Goal: Task Accomplishment & Management: Use online tool/utility

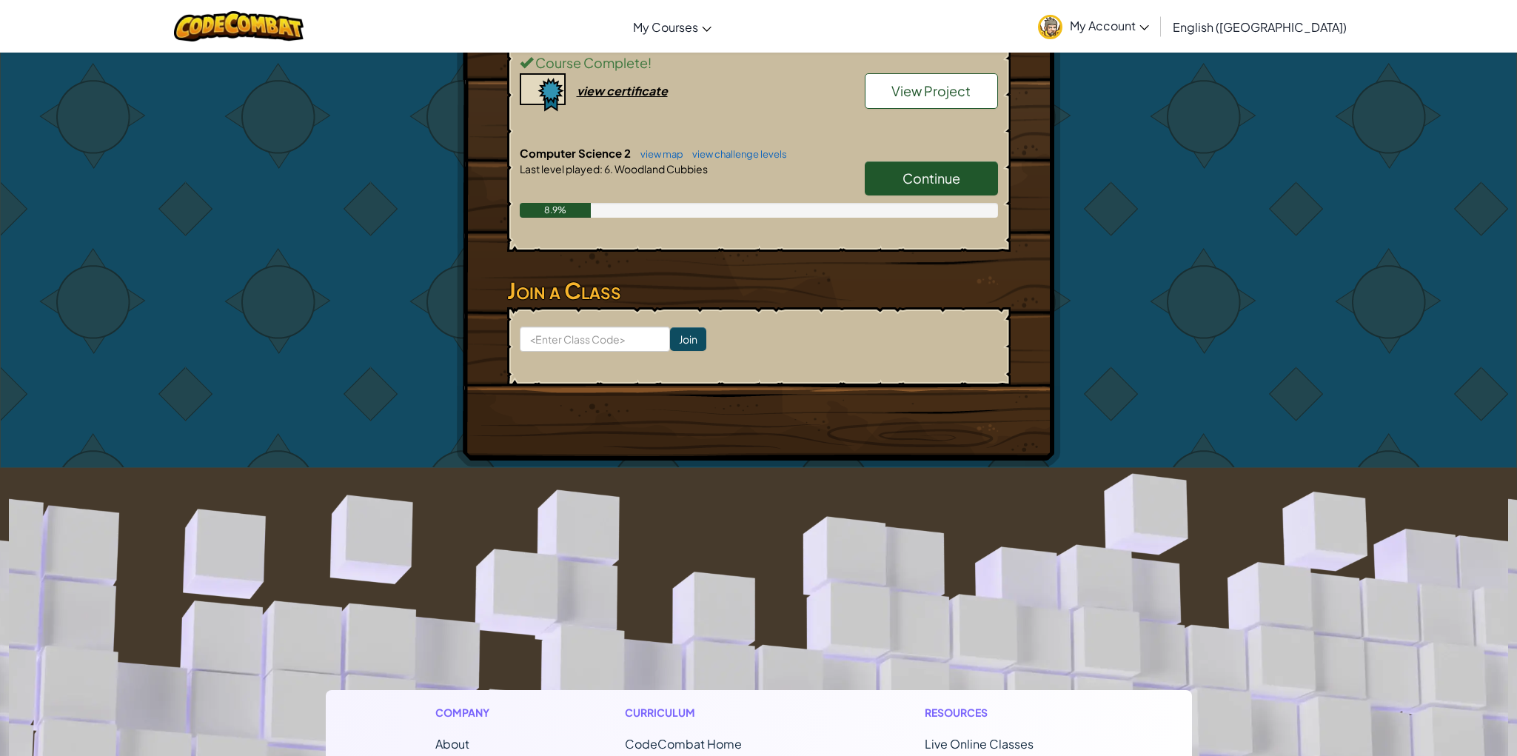
scroll to position [614, 0]
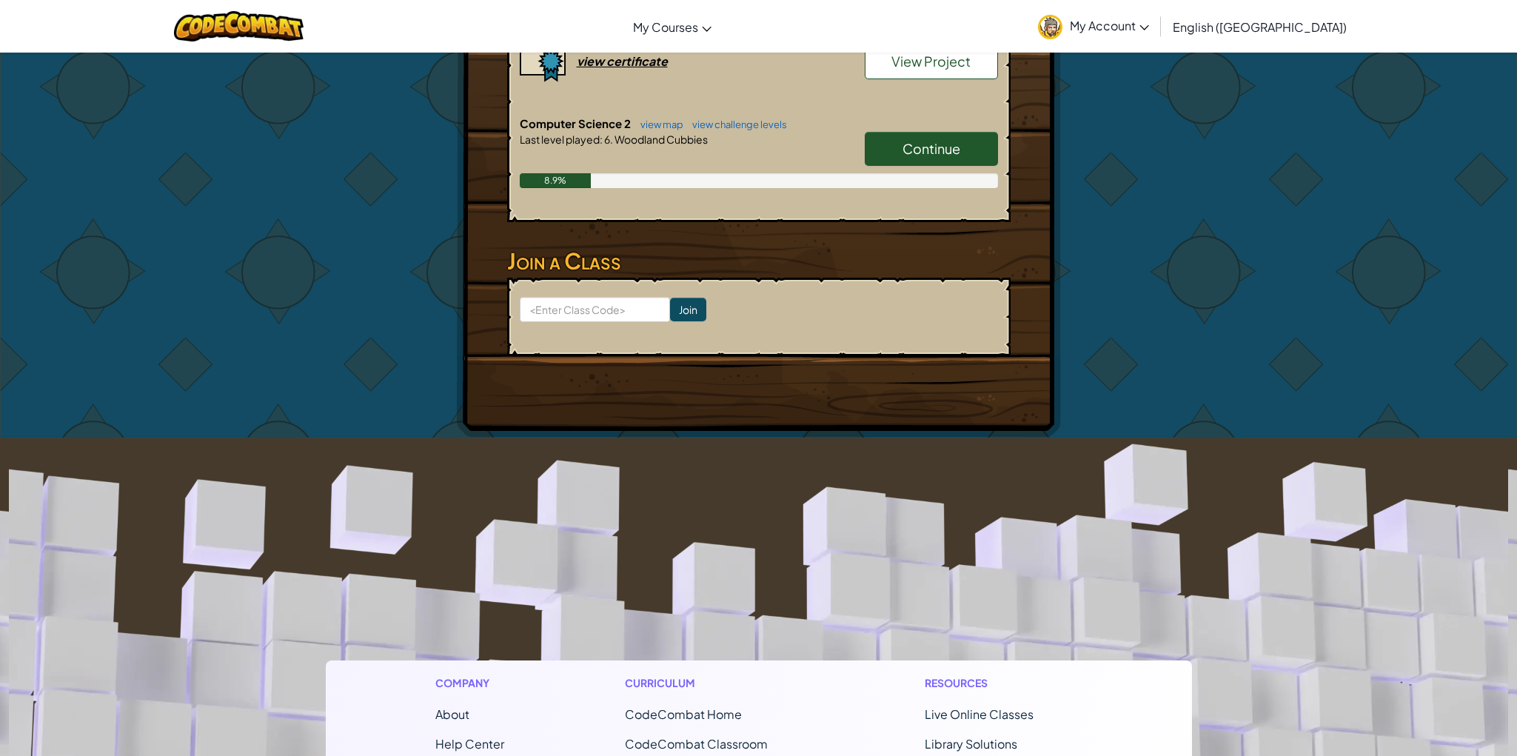
click at [873, 138] on link "Continue" at bounding box center [931, 149] width 133 height 34
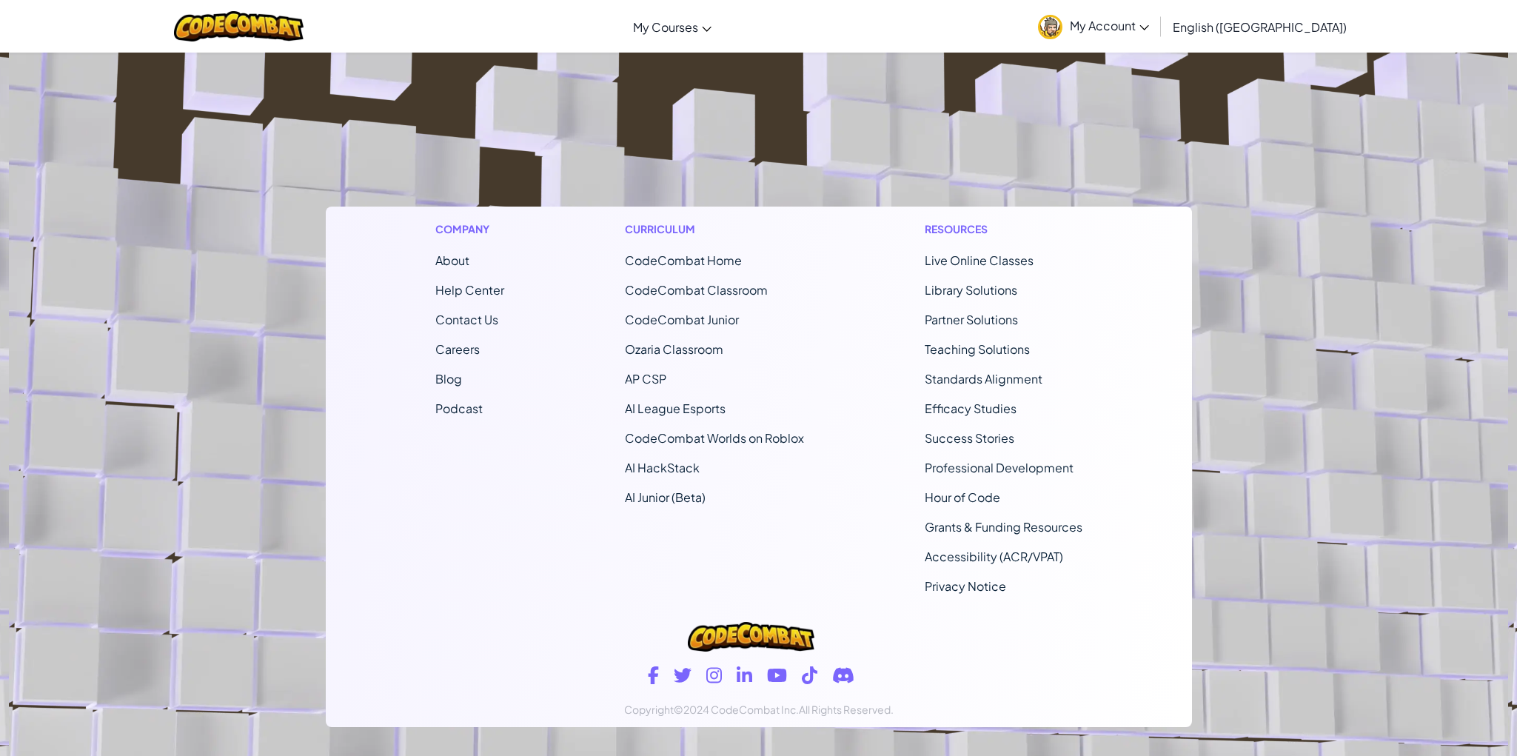
scroll to position [183, 0]
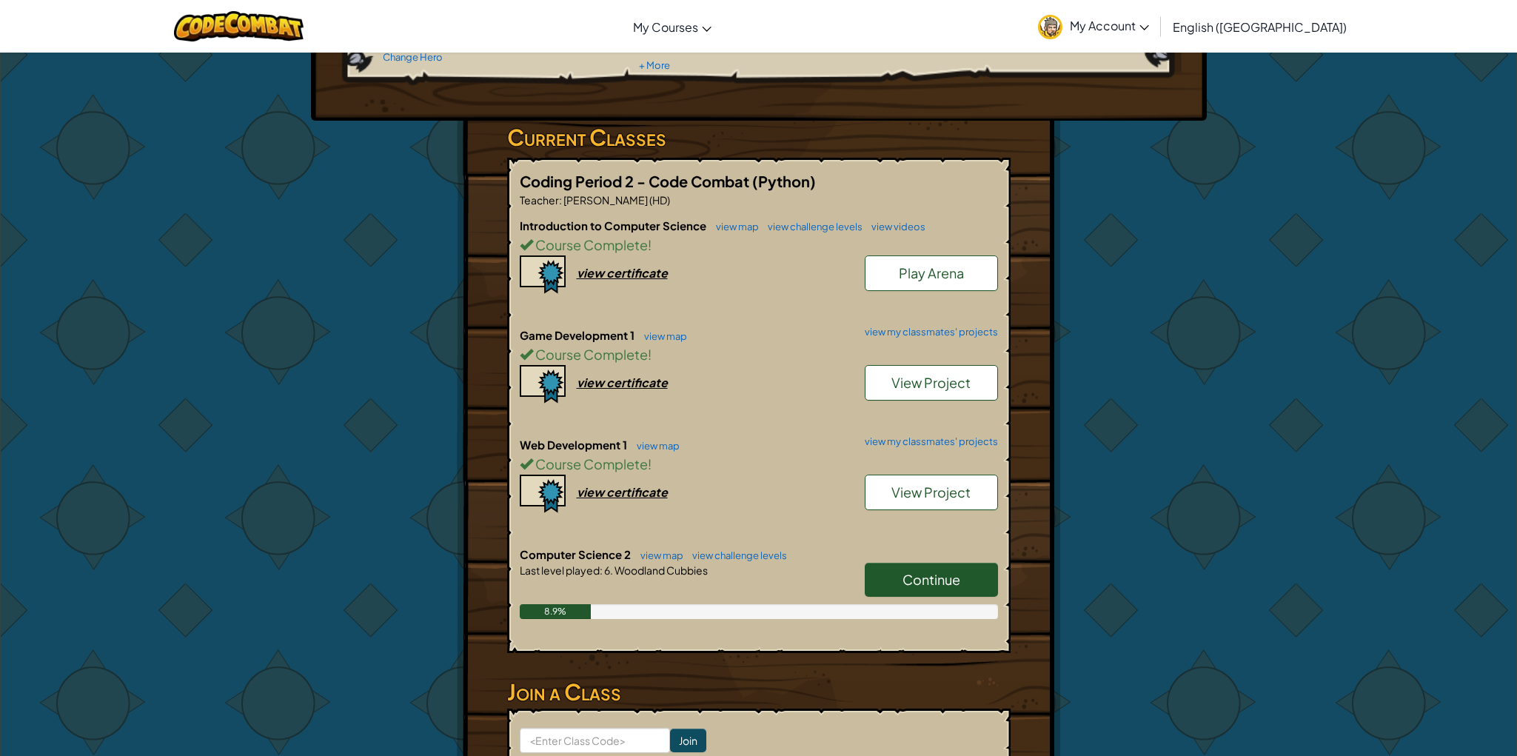
click at [949, 594] on link "Continue" at bounding box center [931, 580] width 133 height 34
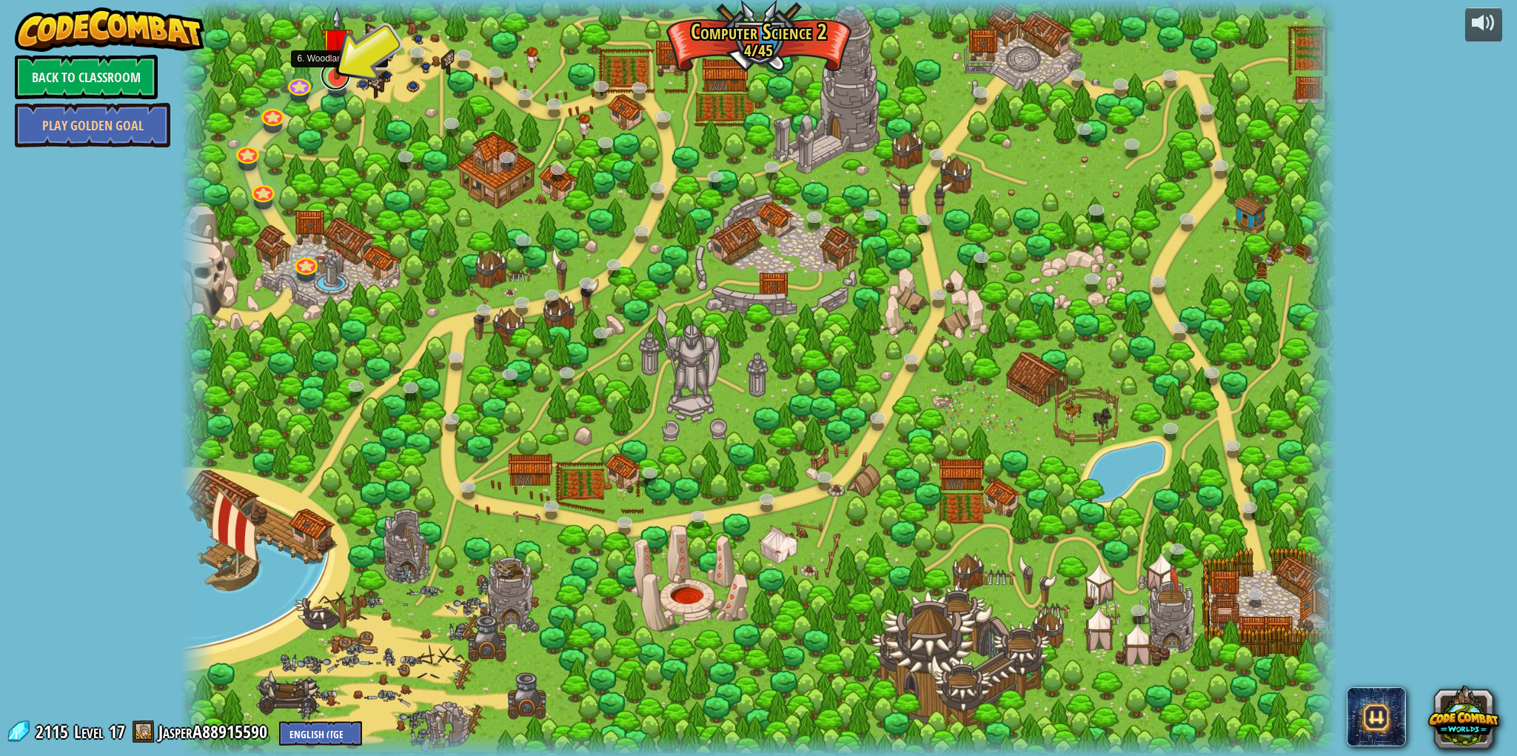
click at [332, 81] on link at bounding box center [336, 76] width 30 height 30
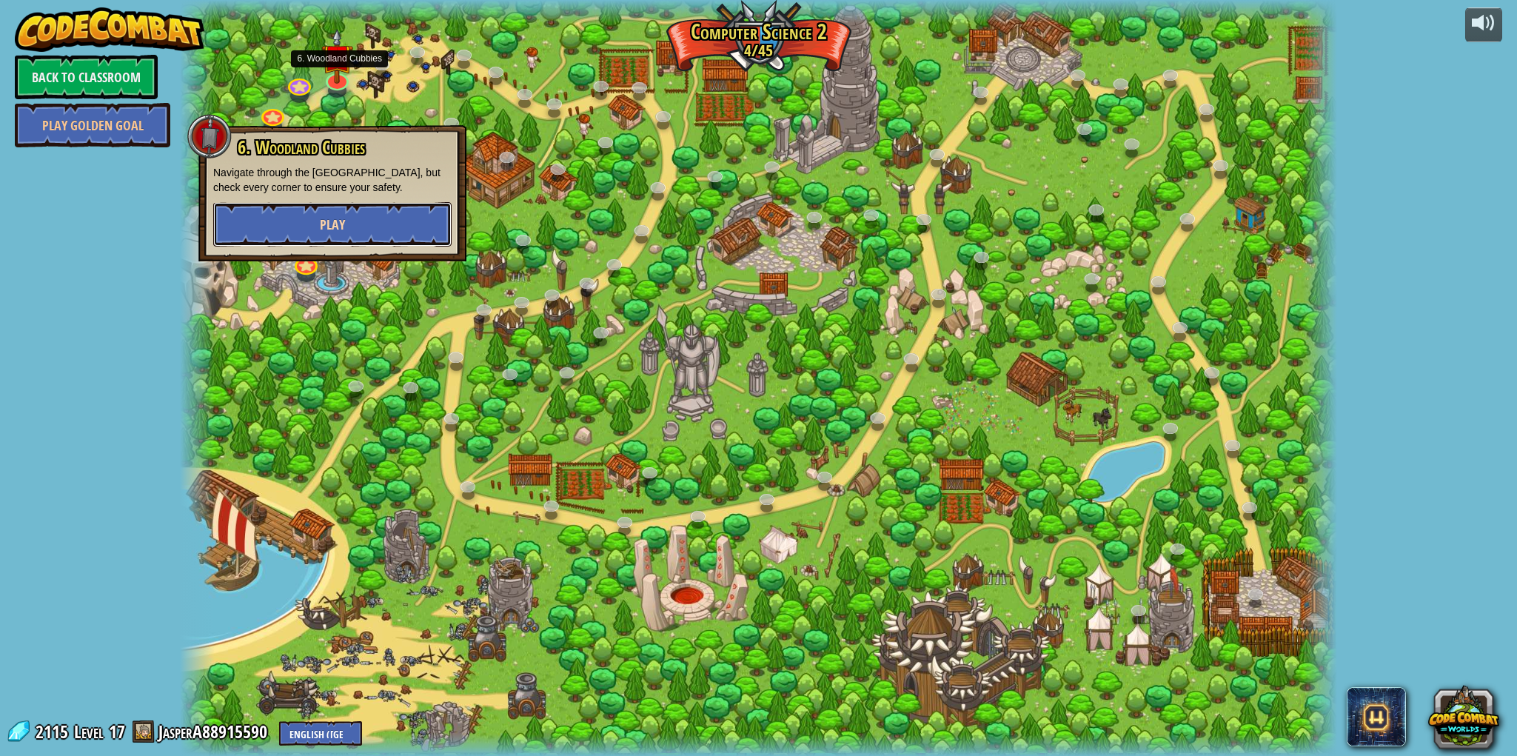
click at [390, 213] on button "Play" at bounding box center [332, 224] width 238 height 44
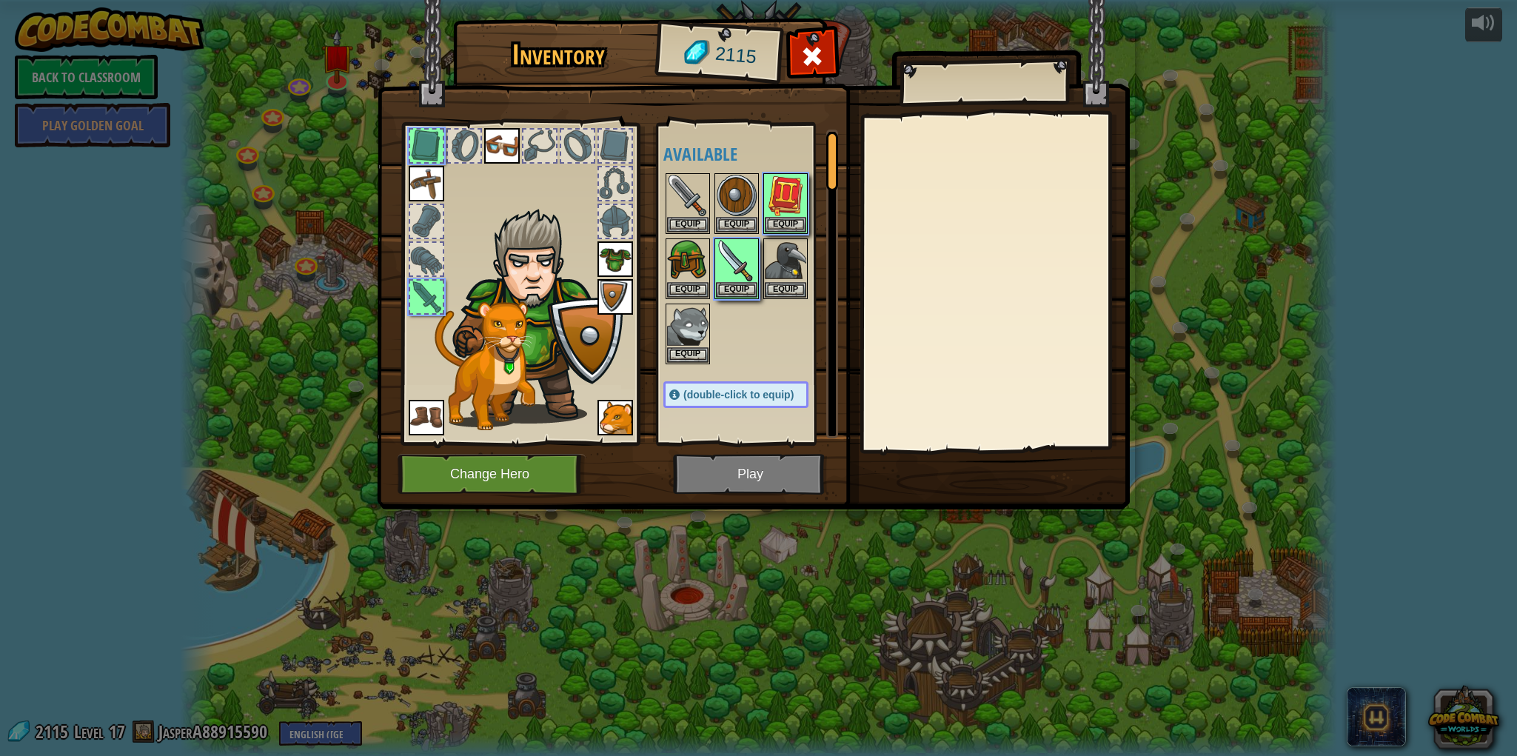
click at [702, 446] on img at bounding box center [753, 241] width 753 height 538
click at [757, 275] on img at bounding box center [736, 260] width 41 height 41
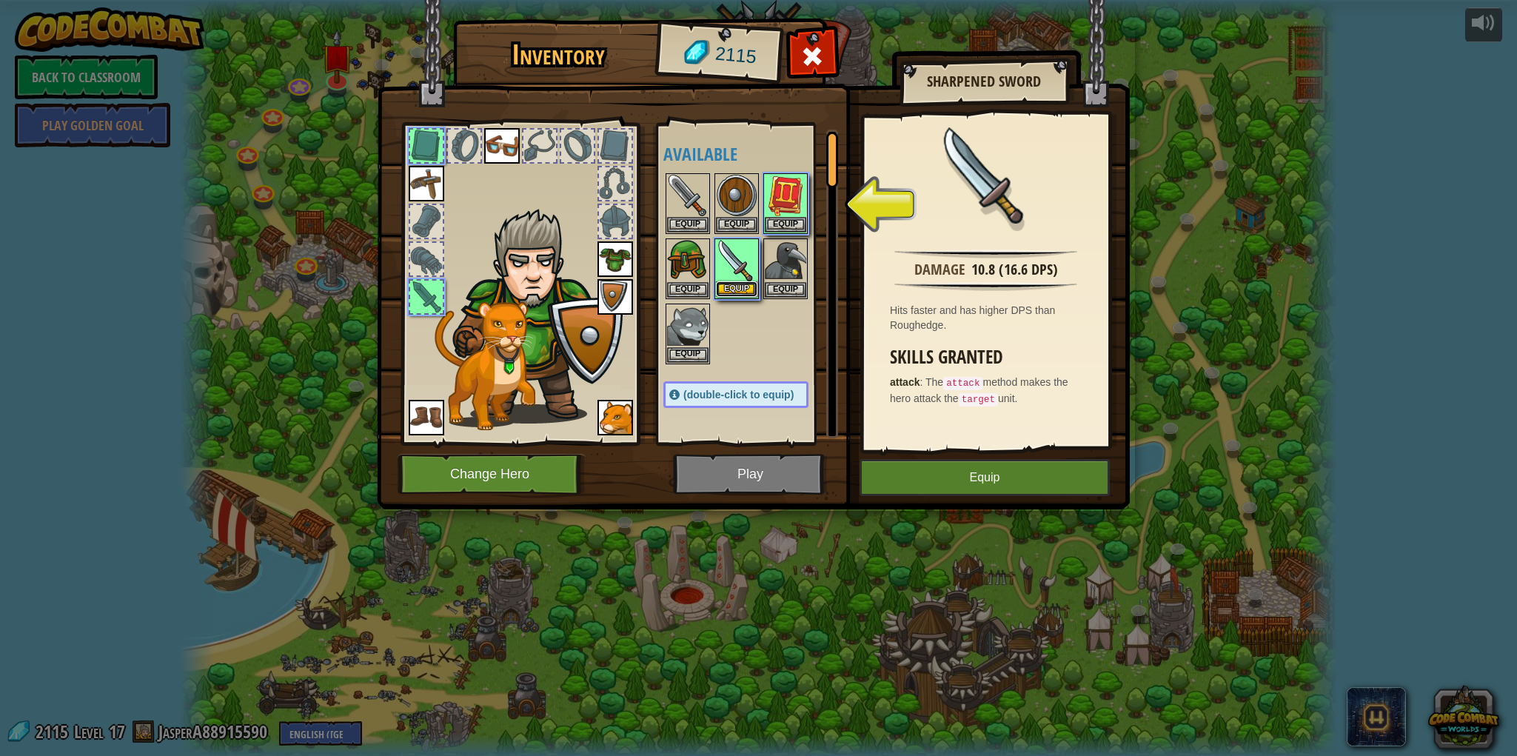
click at [723, 292] on button "Equip" at bounding box center [736, 289] width 41 height 16
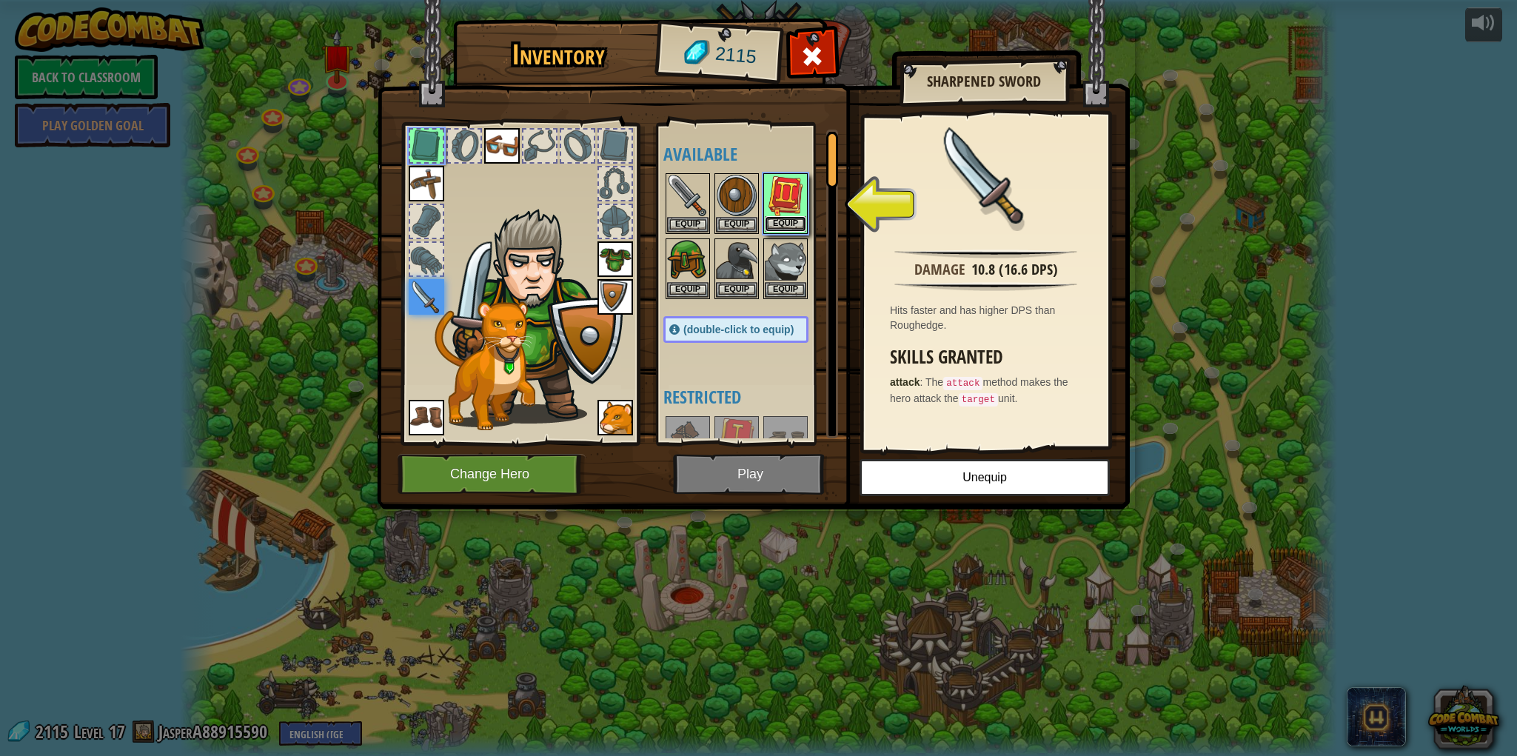
click at [793, 223] on button "Equip" at bounding box center [785, 224] width 41 height 16
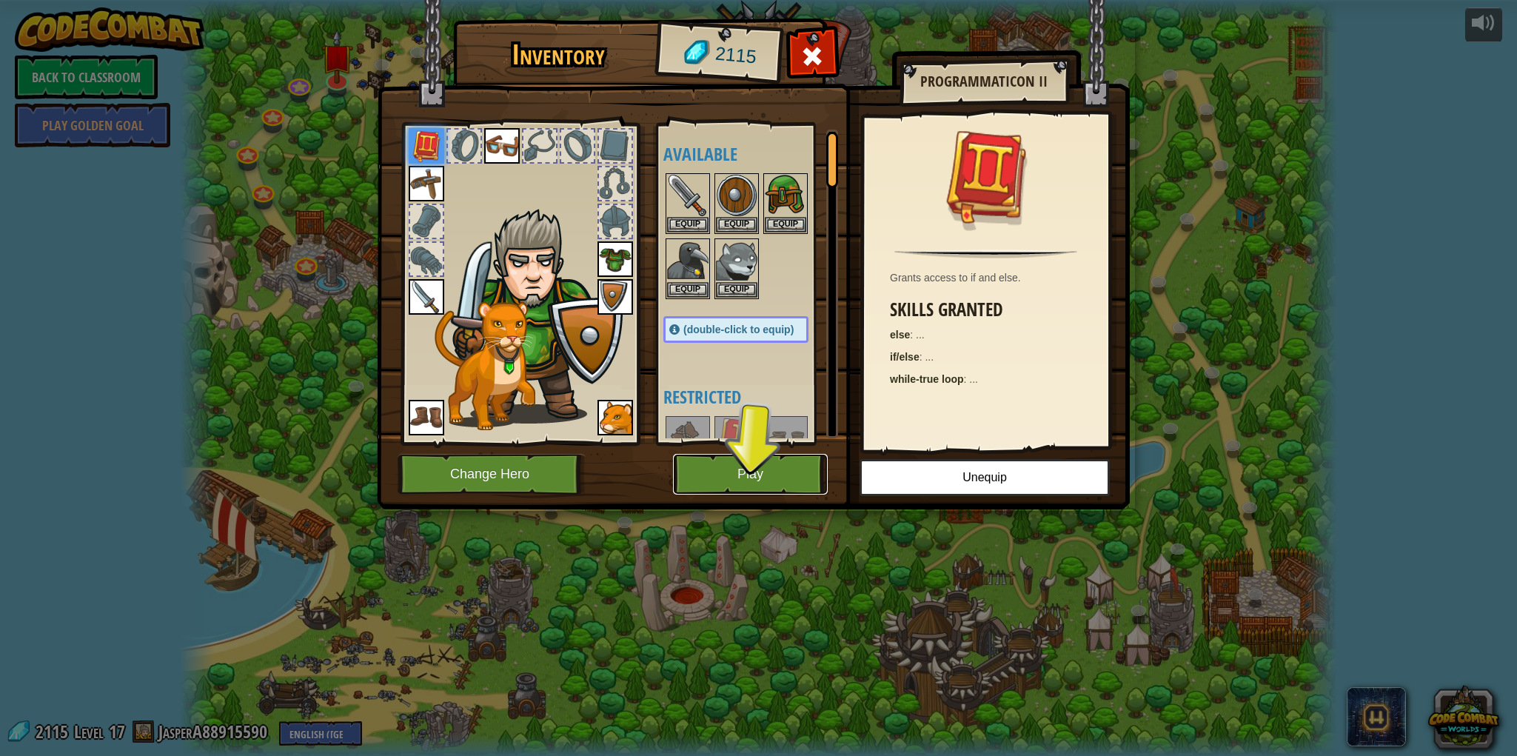
click at [747, 484] on button "Play" at bounding box center [750, 474] width 155 height 41
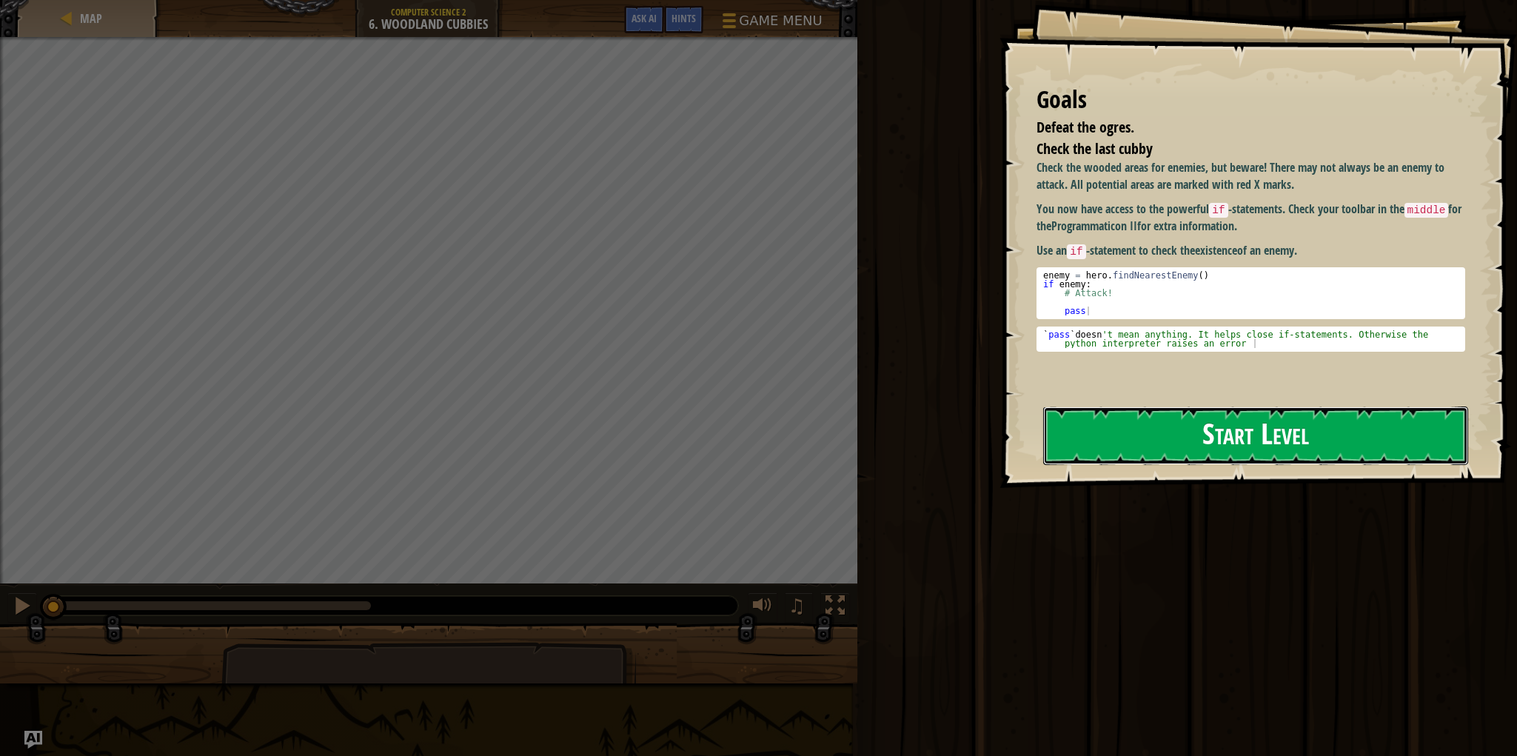
click at [1117, 419] on button "Start Level" at bounding box center [1255, 436] width 425 height 59
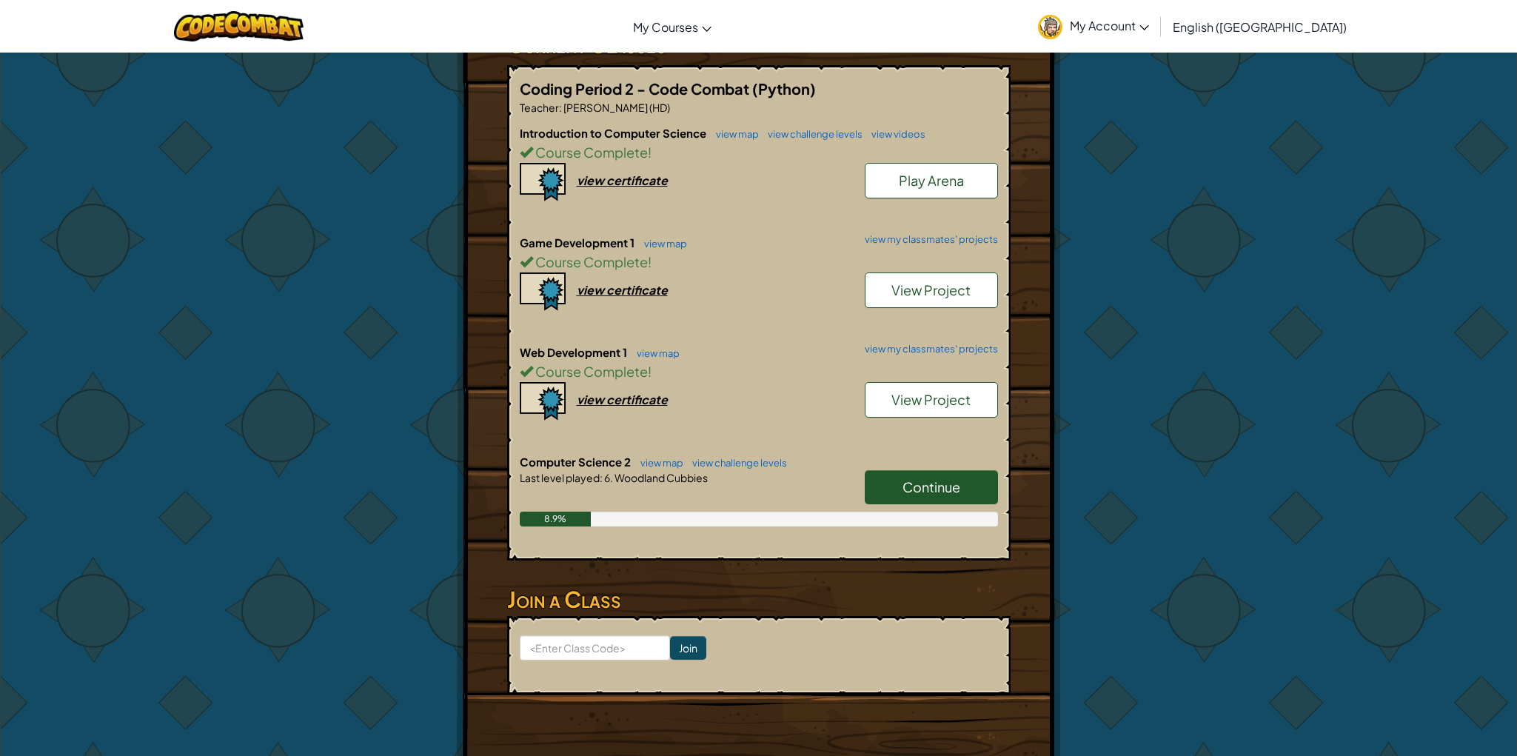
scroll to position [274, 0]
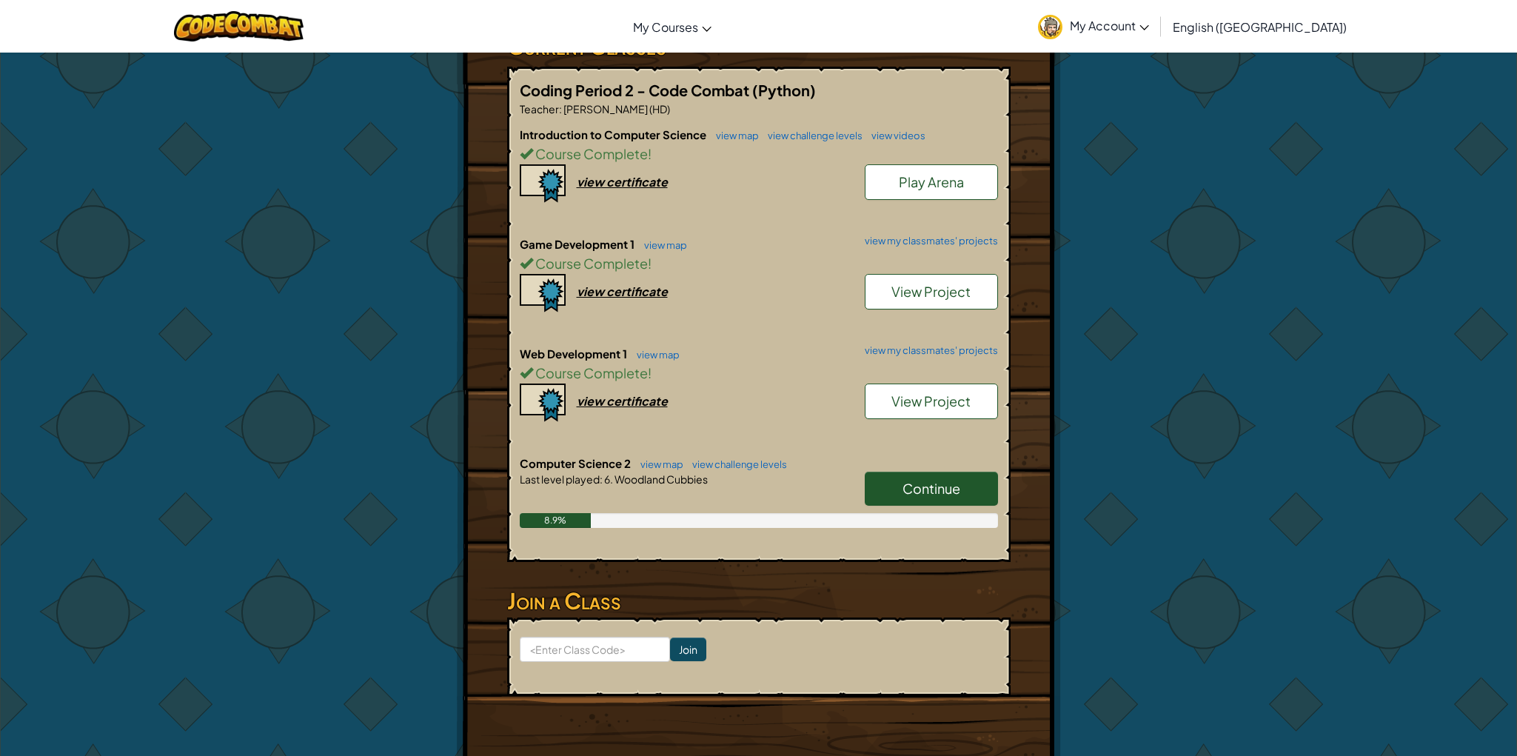
click at [971, 478] on link "Continue" at bounding box center [931, 489] width 133 height 34
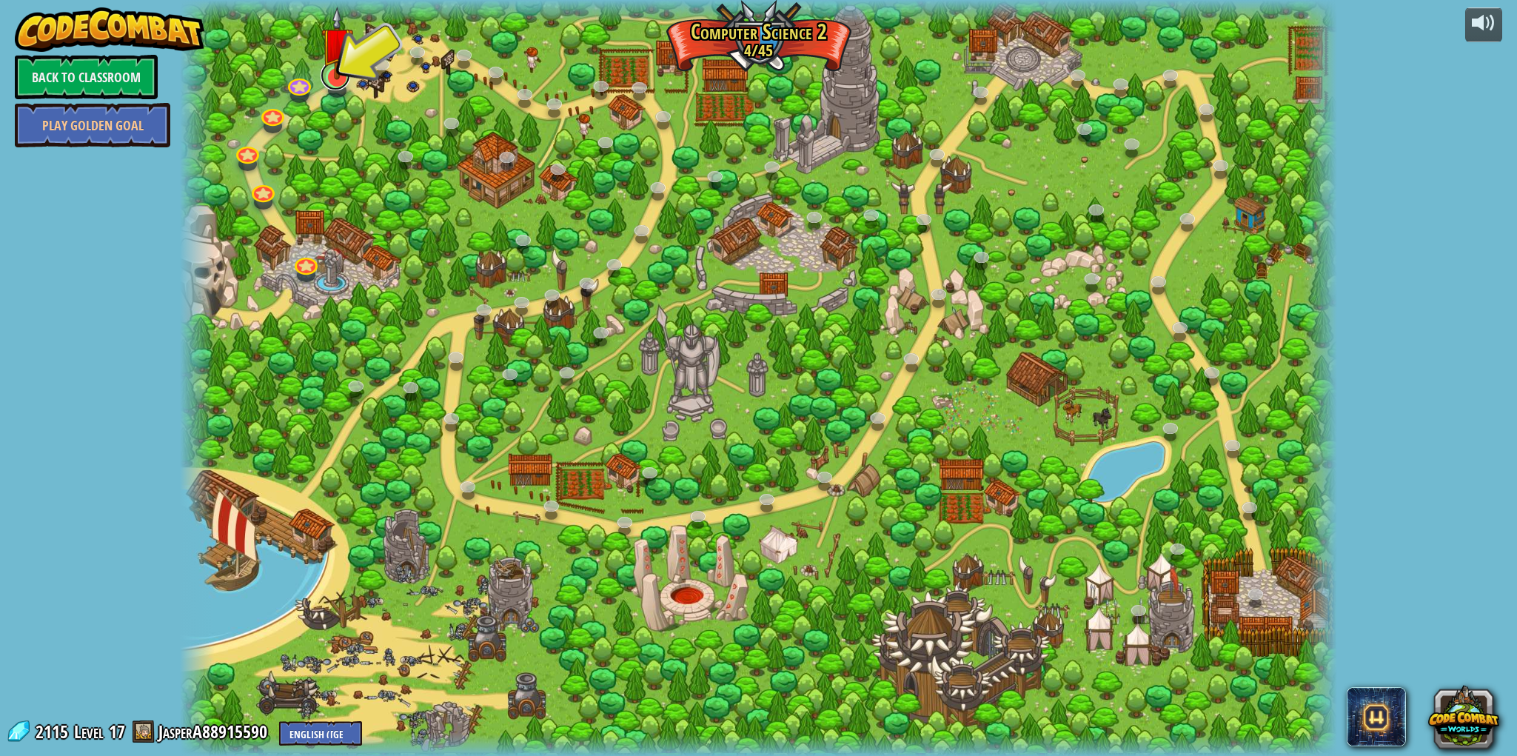
click at [331, 88] on link at bounding box center [336, 76] width 30 height 30
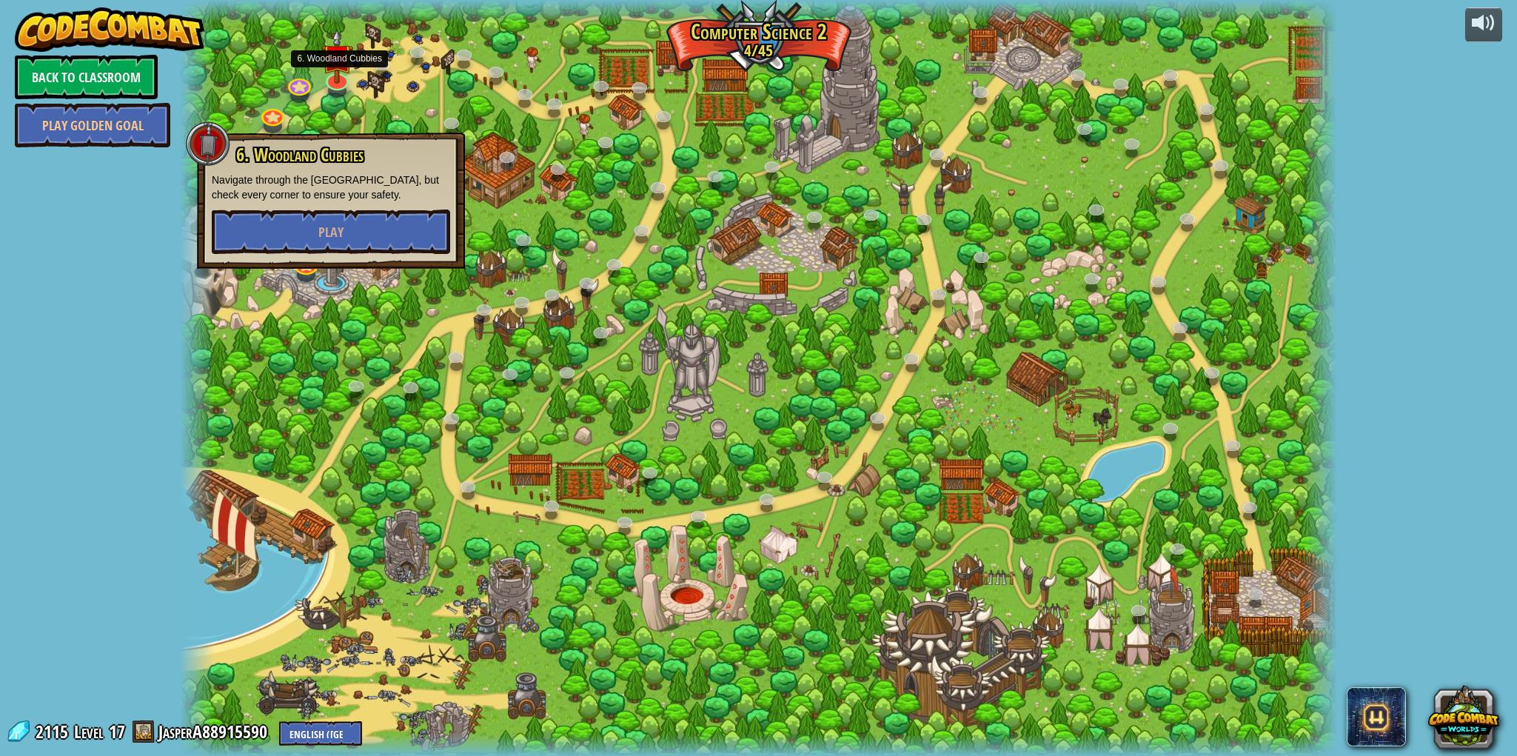
click at [405, 205] on div "6. Woodland Cubbies Navigate through the Backwoods Forest, but check every corn…" at bounding box center [331, 199] width 238 height 109
click at [407, 218] on button "Play" at bounding box center [331, 232] width 238 height 44
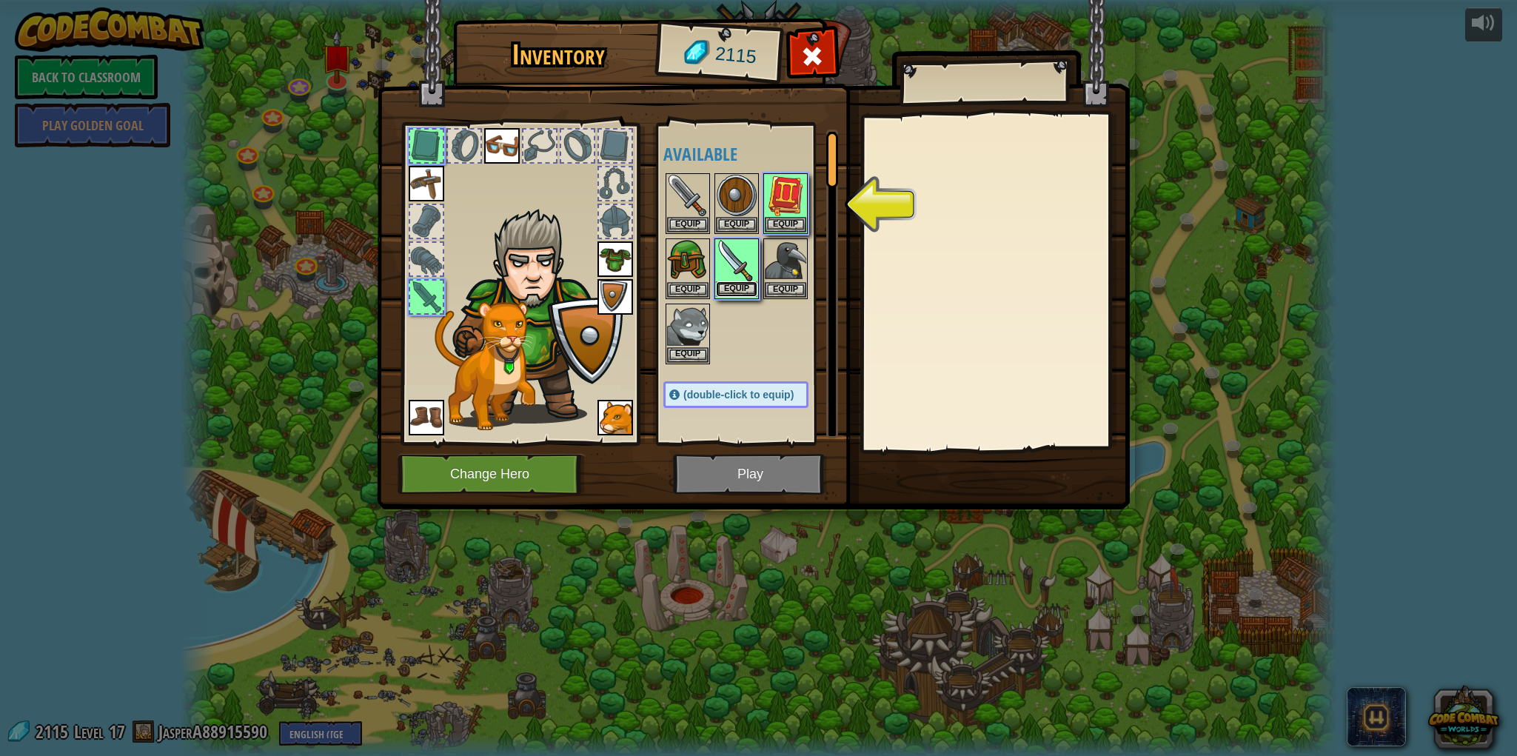
click at [755, 286] on button "Equip" at bounding box center [736, 289] width 41 height 16
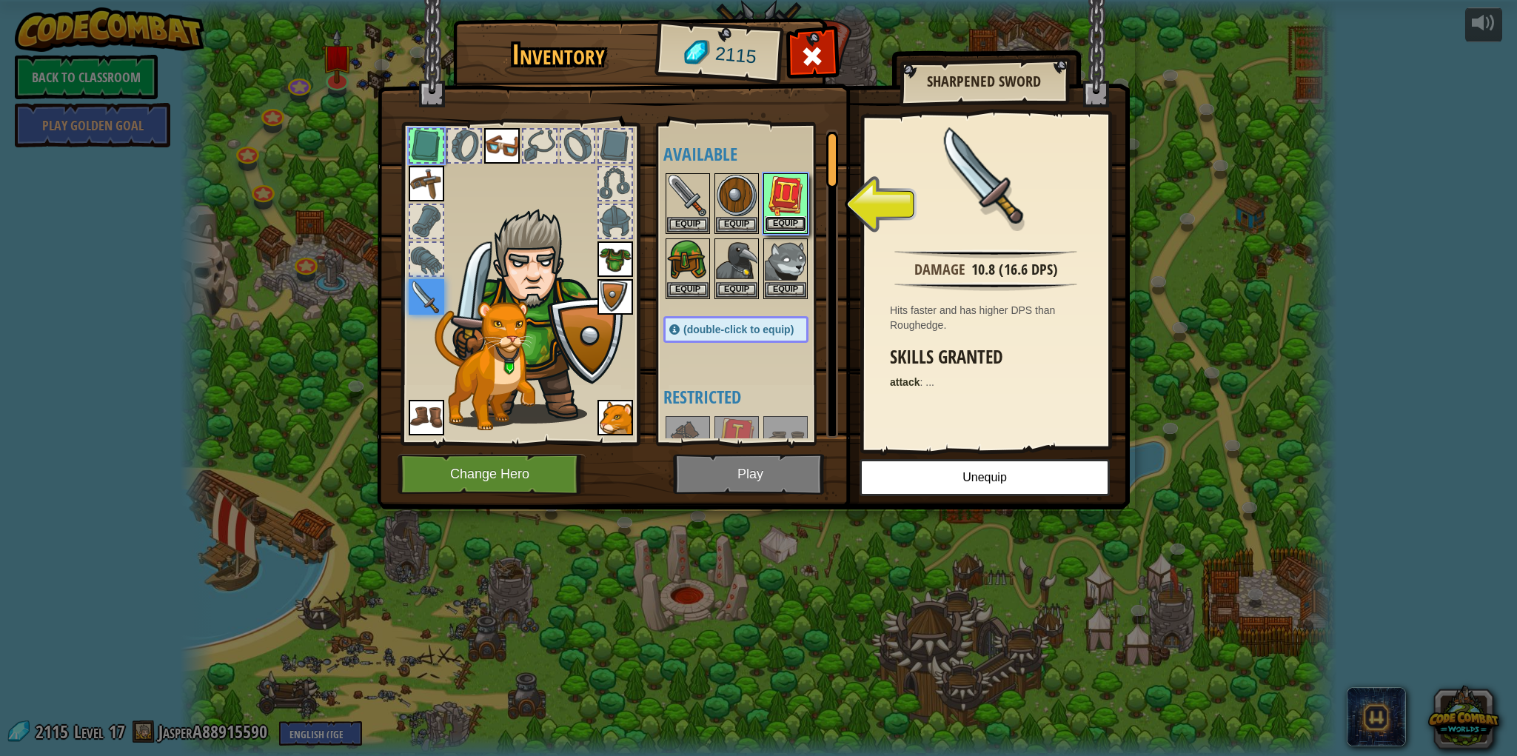
click at [798, 224] on button "Equip" at bounding box center [785, 224] width 41 height 16
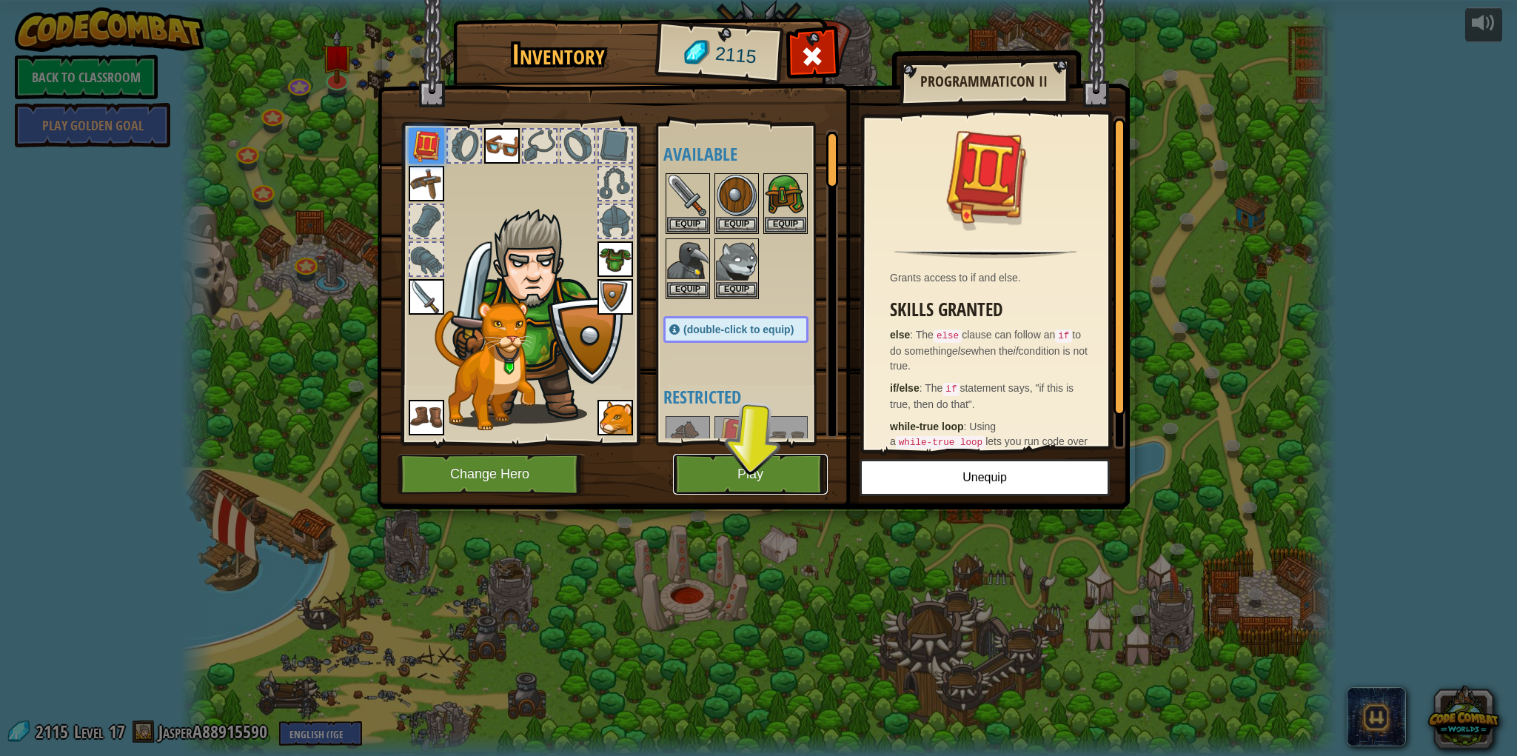
click at [792, 469] on button "Play" at bounding box center [750, 474] width 155 height 41
